Goal: Task Accomplishment & Management: Manage account settings

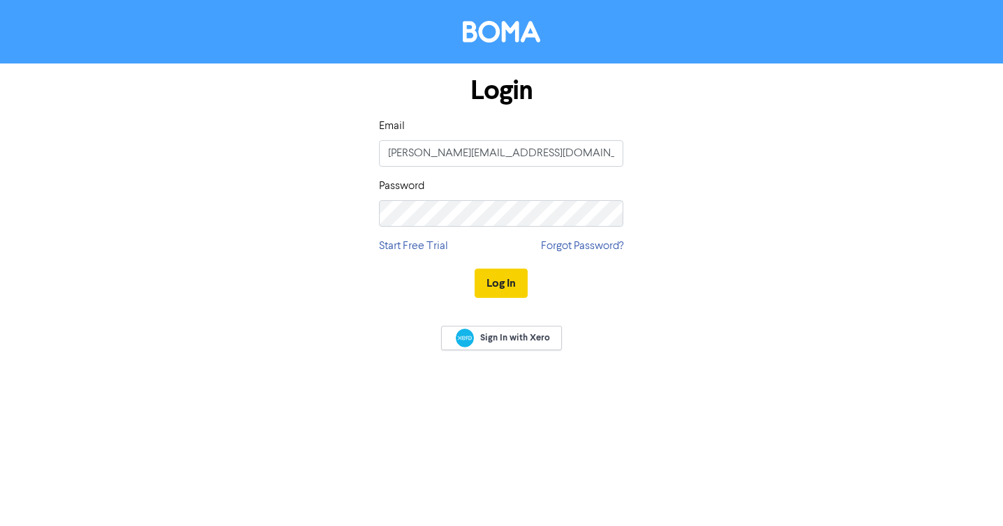
click at [500, 293] on button "Log In" at bounding box center [501, 283] width 53 height 29
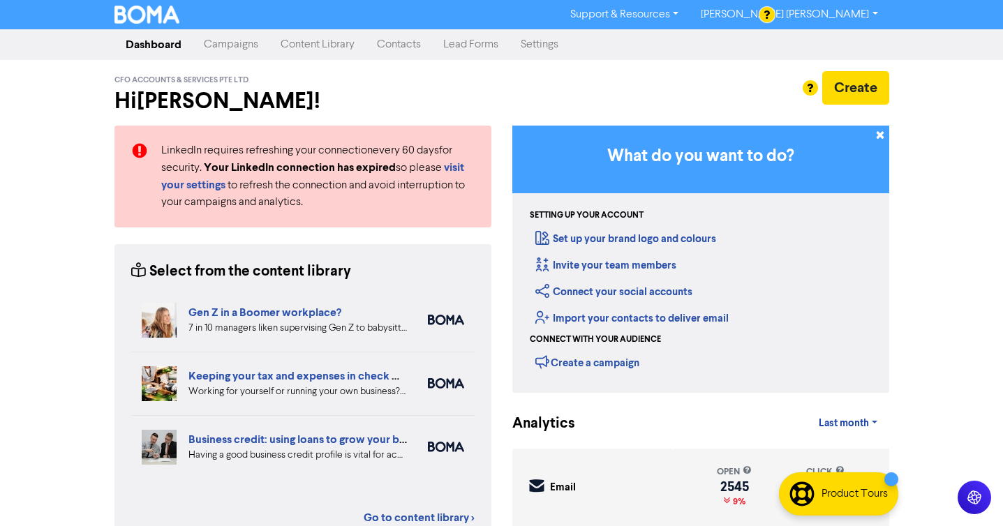
click at [226, 35] on link "Campaigns" at bounding box center [231, 45] width 77 height 28
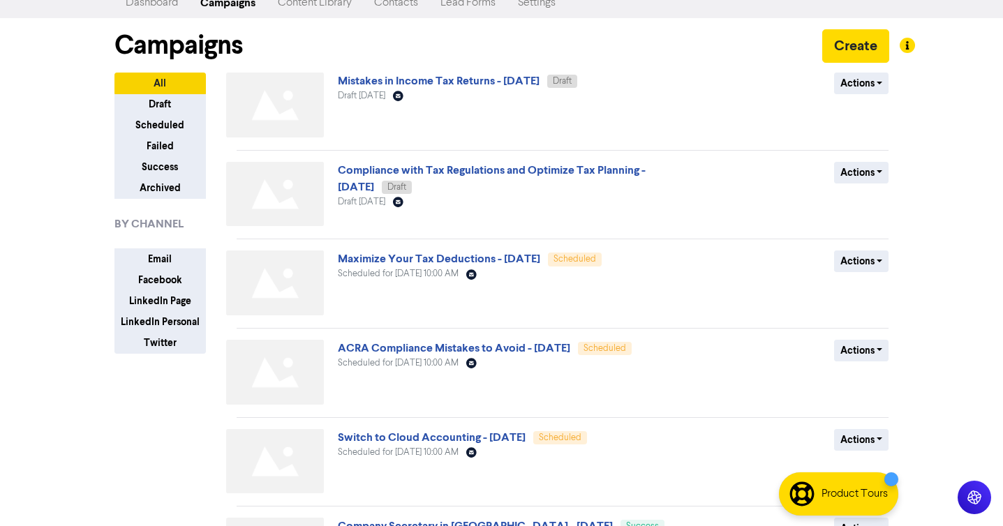
scroll to position [43, 0]
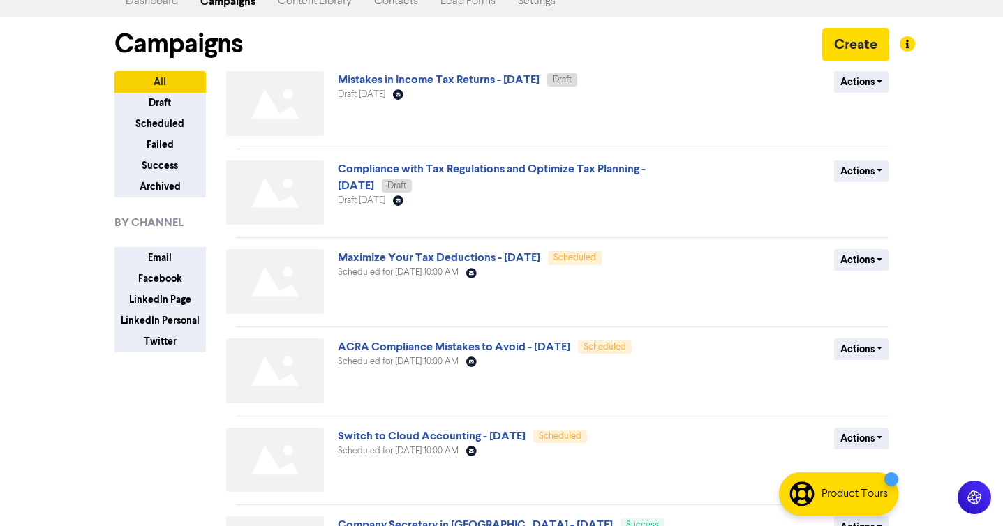
click at [571, 216] on div "Compliance with Tax Regulations and Optimize Tax Planning - [DATE] Draft Draft …" at bounding box center [506, 196] width 336 height 70
click at [540, 84] on link "Mistakes in Income Tax Returns - [DATE]" at bounding box center [439, 80] width 202 height 14
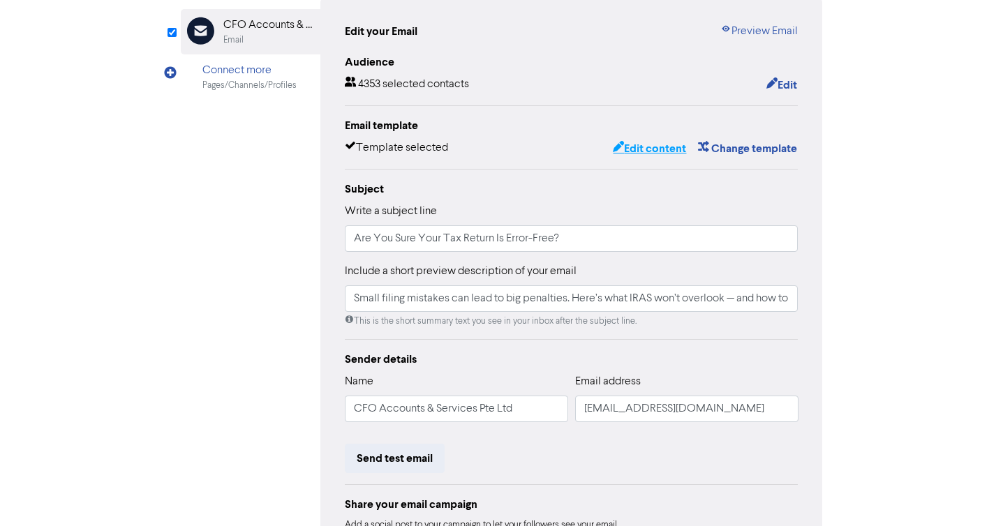
scroll to position [24, 0]
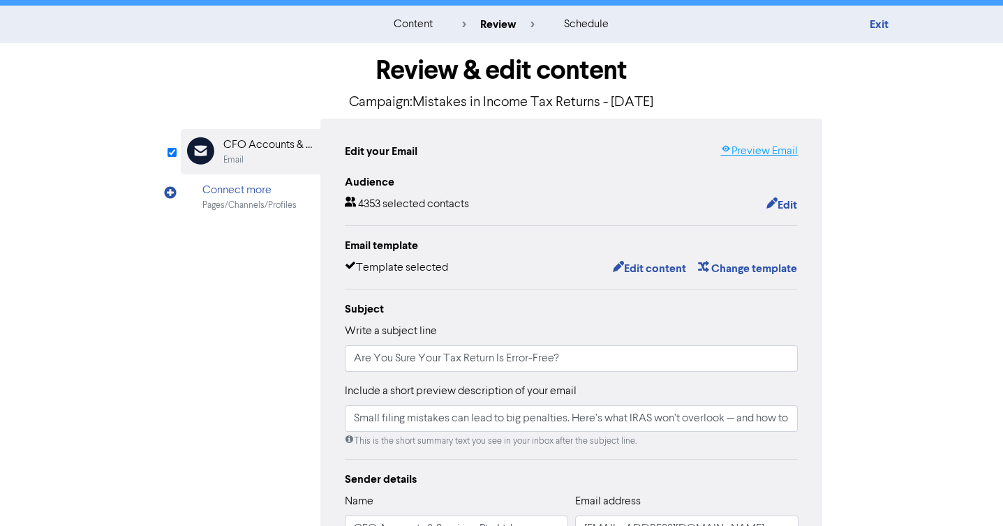
click at [780, 151] on link "Preview Email" at bounding box center [758, 151] width 77 height 17
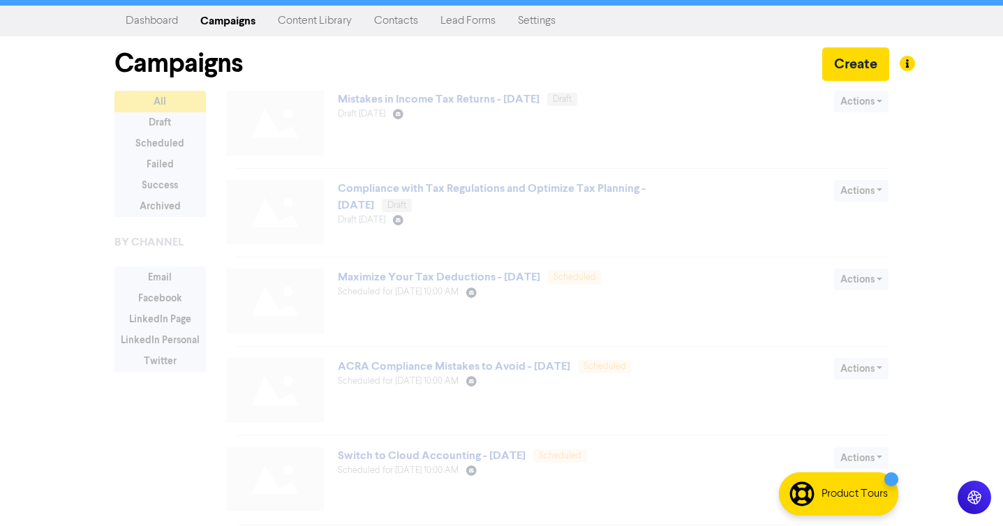
scroll to position [43, 0]
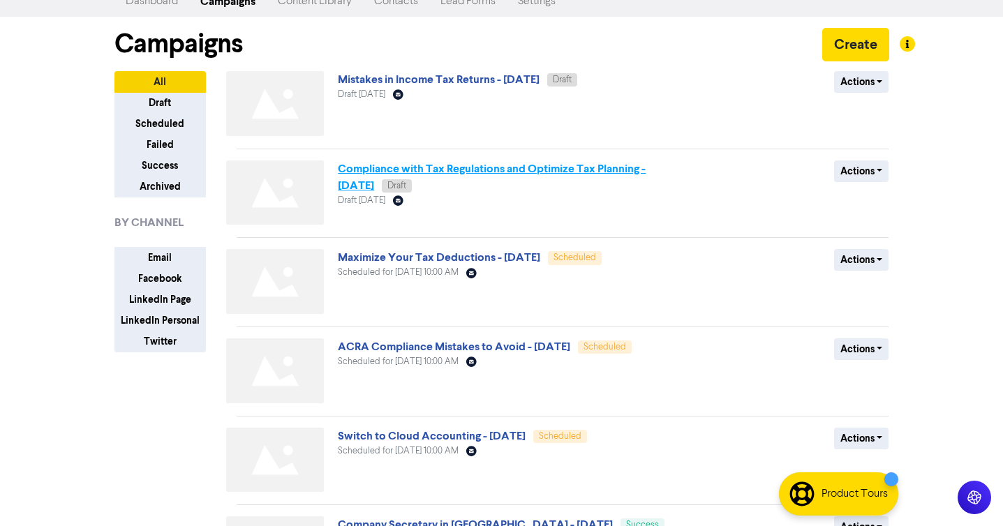
click at [466, 169] on link "Compliance with Tax Regulations and Optimize Tax Planning - [DATE]" at bounding box center [492, 177] width 308 height 31
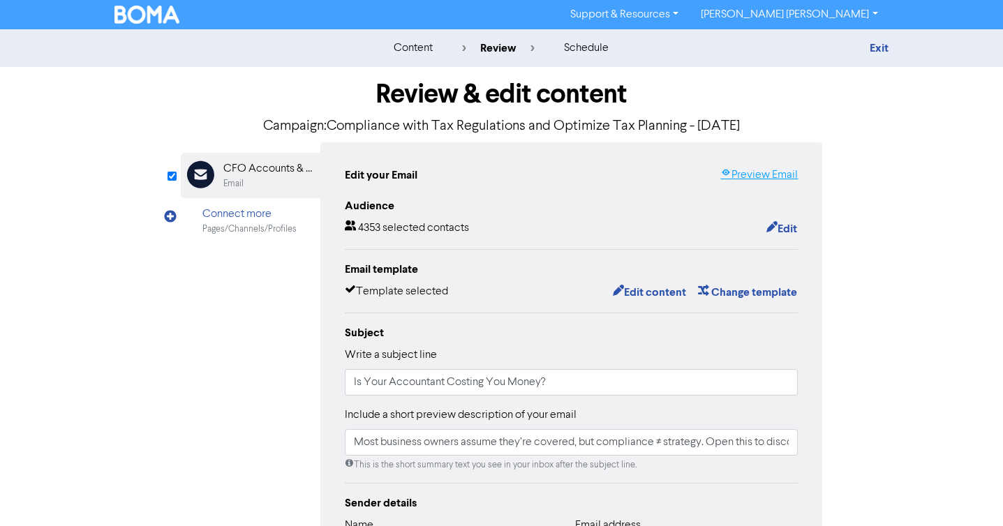
click at [774, 170] on link "Preview Email" at bounding box center [758, 175] width 77 height 17
